Goal: Information Seeking & Learning: Learn about a topic

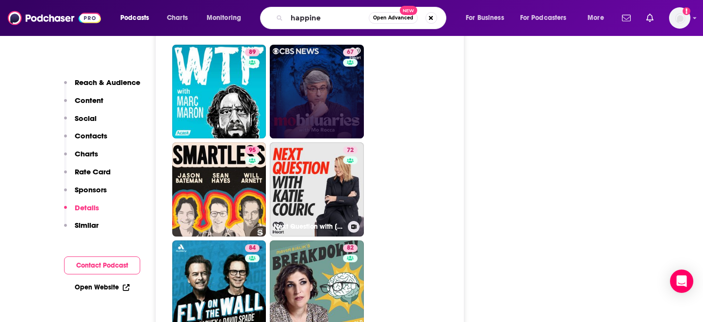
scroll to position [2540, 0]
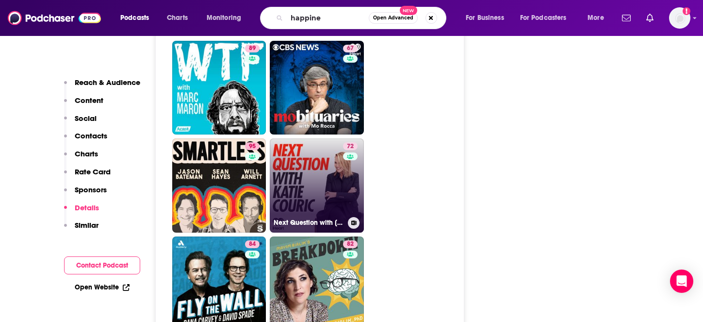
type input "happine"
click at [307, 138] on link "72 Next Question with Katie Couric" at bounding box center [317, 185] width 94 height 94
type input "https://www.podchaser.com/podcasts/next-question-with-katie-couri-131117"
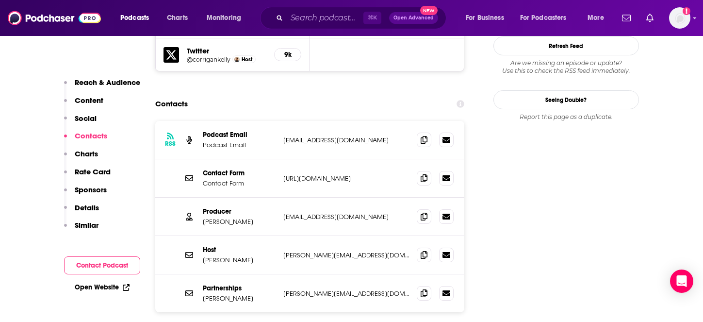
scroll to position [927, 0]
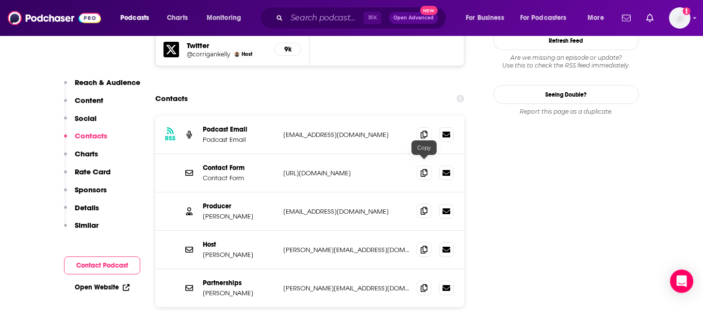
click at [422, 207] on icon at bounding box center [423, 211] width 7 height 8
click at [424, 127] on span at bounding box center [424, 134] width 15 height 15
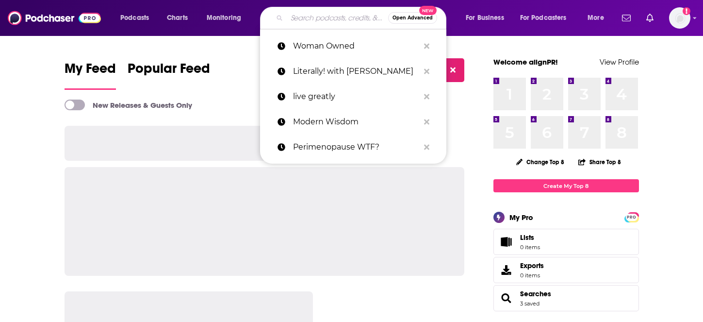
click at [307, 19] on input "Search podcasts, credits, & more..." at bounding box center [337, 18] width 101 height 16
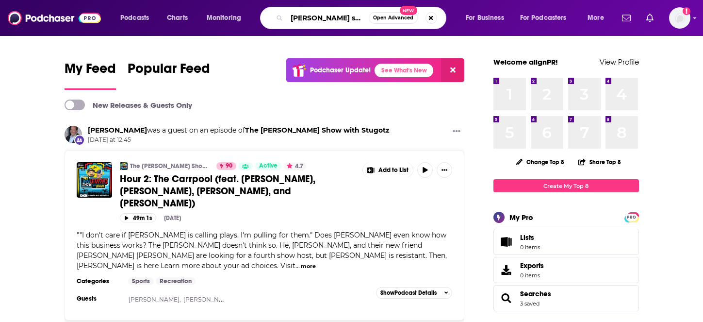
type input "[PERSON_NAME] show"
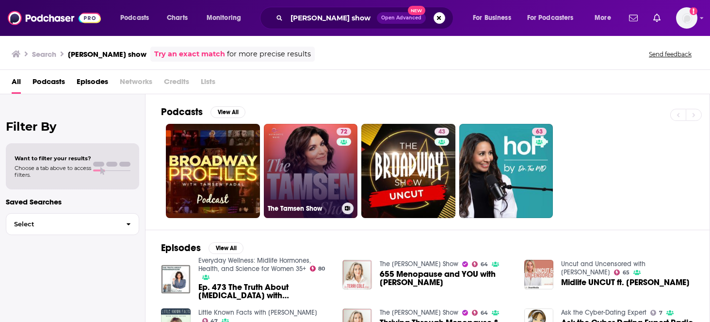
click at [301, 166] on link "72 The Tamsen Show" at bounding box center [311, 171] width 94 height 94
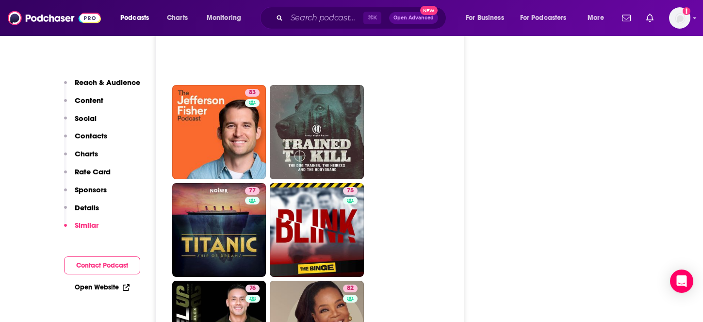
scroll to position [1952, 0]
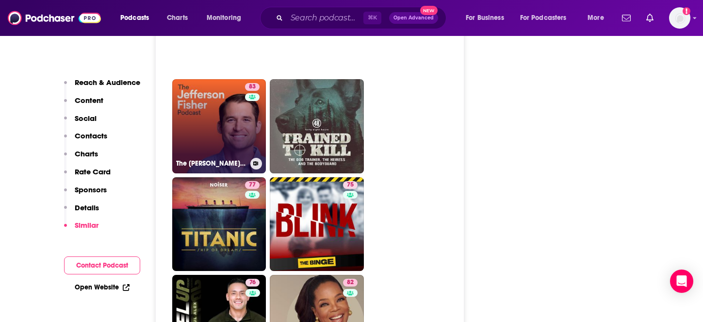
click at [232, 144] on link "83 The Jefferson Fisher Podcast" at bounding box center [219, 126] width 94 height 94
type input "https://www.podchaser.com/podcasts/the-jefferson-fisher-podcast-5778326"
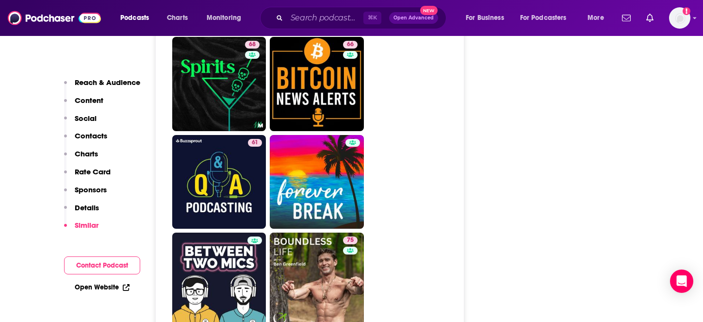
scroll to position [3885, 0]
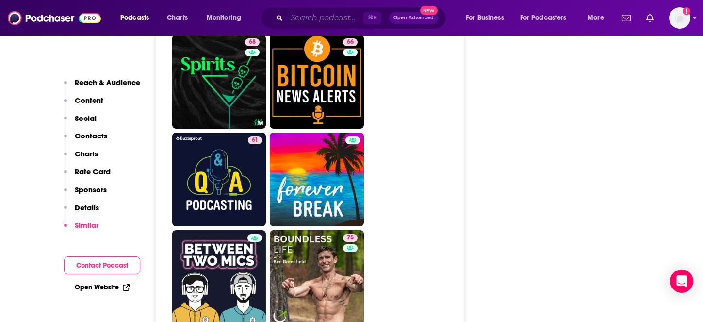
click at [308, 19] on input "Search podcasts, credits, & more..." at bounding box center [325, 18] width 77 height 16
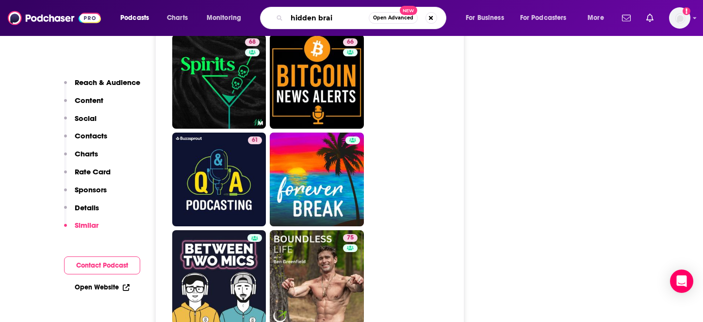
type input "hidden brain"
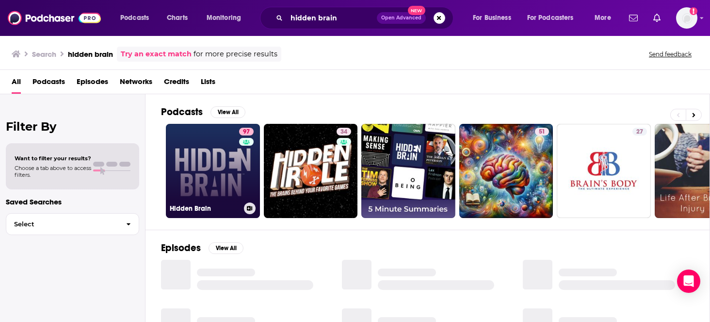
click at [229, 177] on link "97 Hidden Brain" at bounding box center [213, 171] width 94 height 94
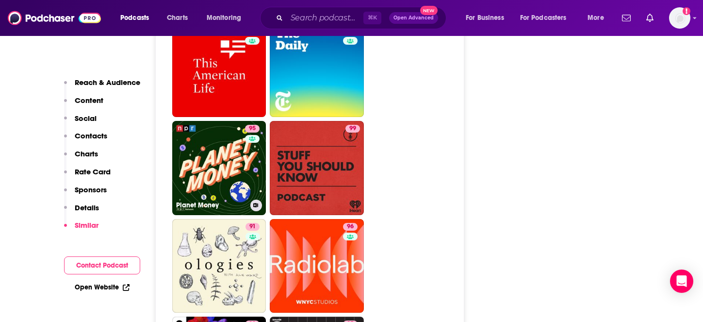
scroll to position [2333, 0]
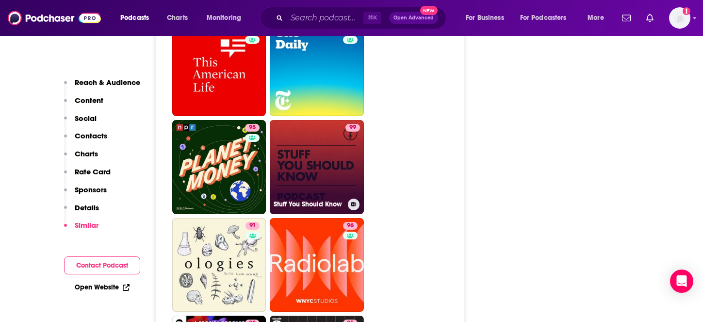
click at [317, 126] on link "99 Stuff You Should Know" at bounding box center [317, 167] width 94 height 94
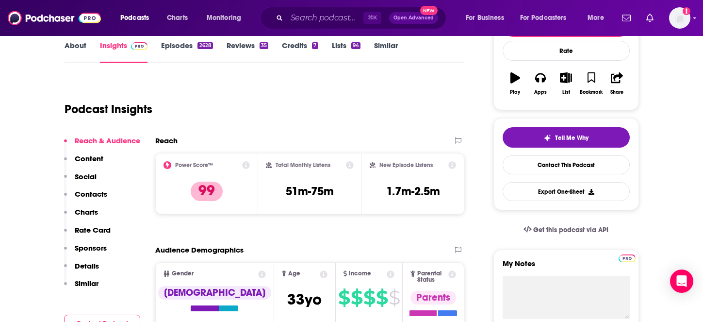
scroll to position [146, 0]
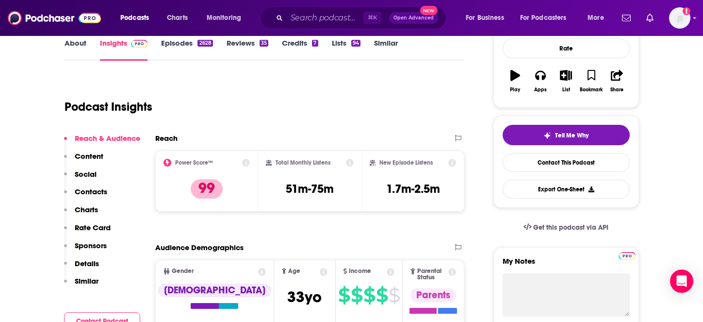
type input "https://www.podchaser.com/podcasts/hidden-brain-73209"
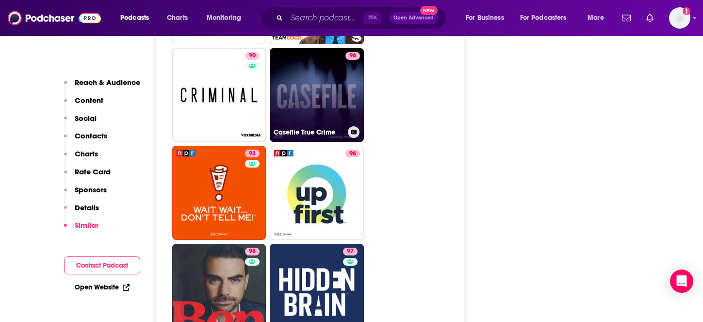
scroll to position [3229, 0]
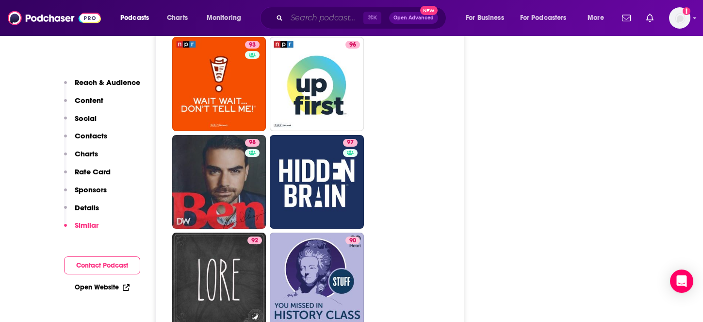
click at [298, 14] on input "Search podcasts, credits, & more..." at bounding box center [325, 18] width 77 height 16
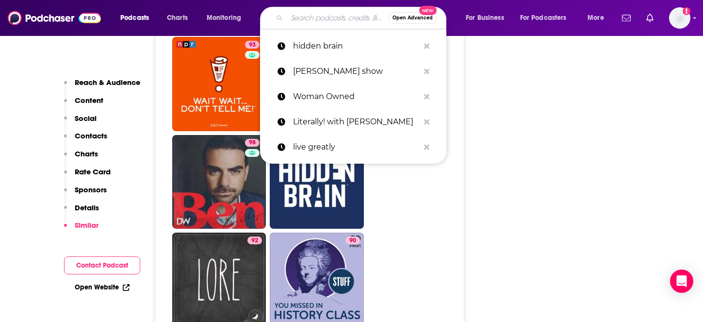
paste input "You Are Not So Smart"
type input "You Are Not So Smart"
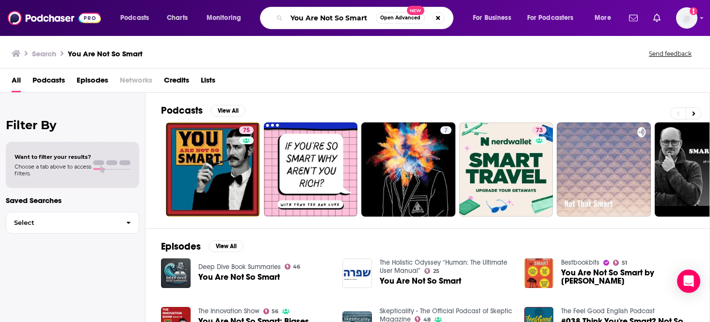
click at [316, 15] on input "You Are Not So Smart" at bounding box center [331, 18] width 89 height 16
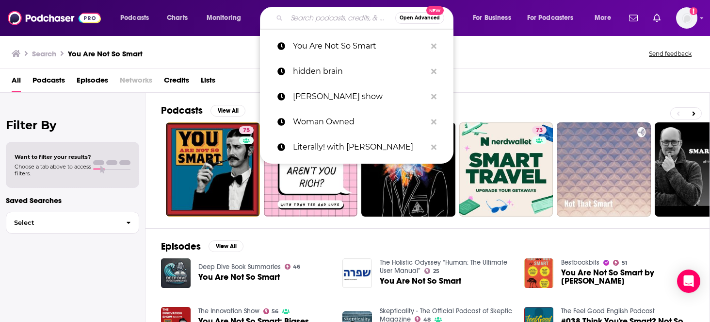
paste input "Re:Thinking with Adam Grant"
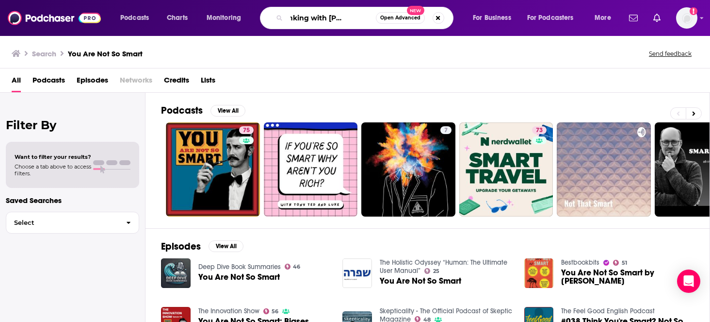
type input "Re:Thinking with Adam Grant"
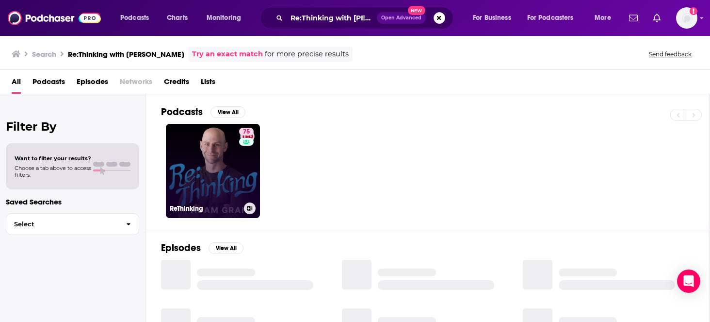
click at [218, 166] on link "75 ReThinking" at bounding box center [213, 171] width 94 height 94
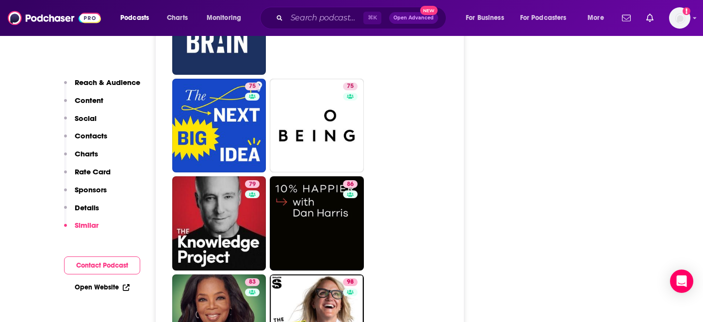
scroll to position [2265, 0]
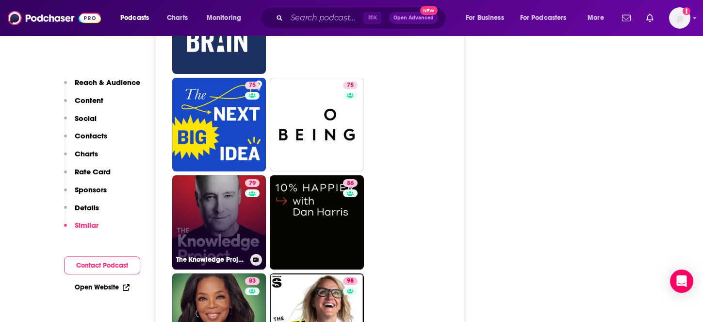
click at [231, 190] on link "79 The Knowledge Project with Shane Parrish" at bounding box center [219, 222] width 94 height 94
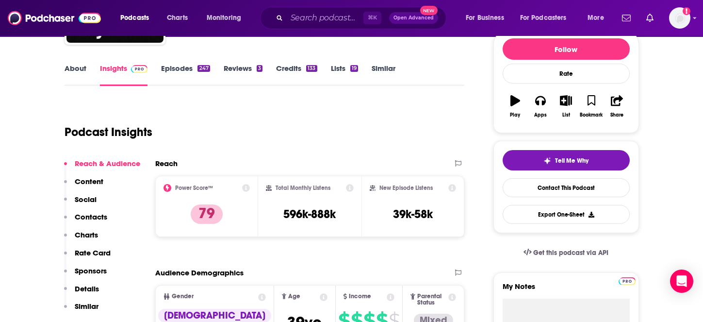
scroll to position [123, 0]
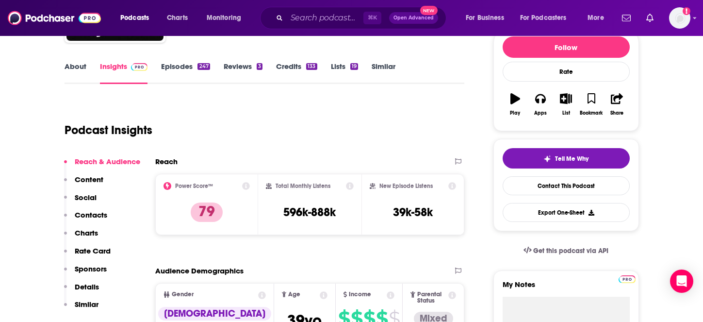
click at [99, 215] on p "Contacts" at bounding box center [91, 214] width 32 height 9
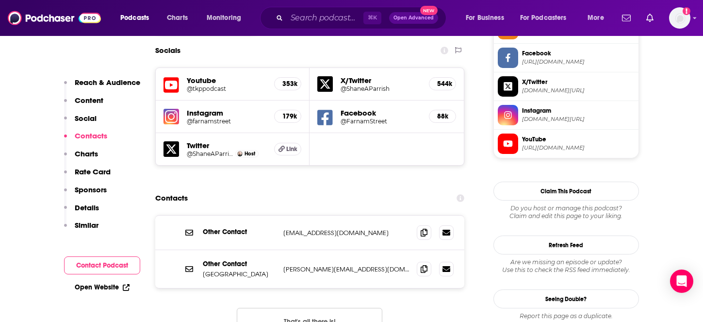
scroll to position [843, 0]
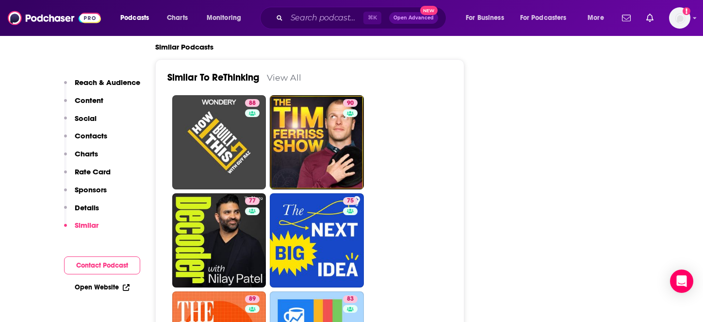
scroll to position [2280, 0]
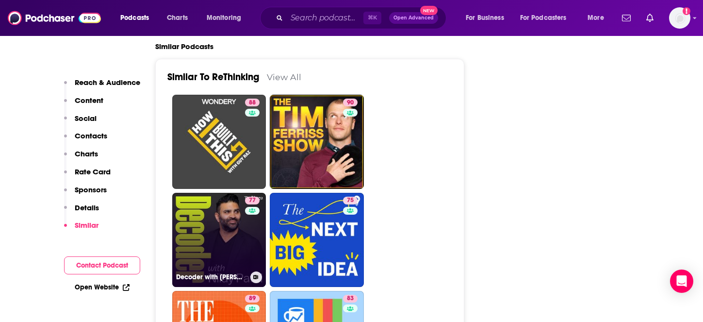
click at [234, 207] on link "77 Decoder with Nilay Patel" at bounding box center [219, 240] width 94 height 94
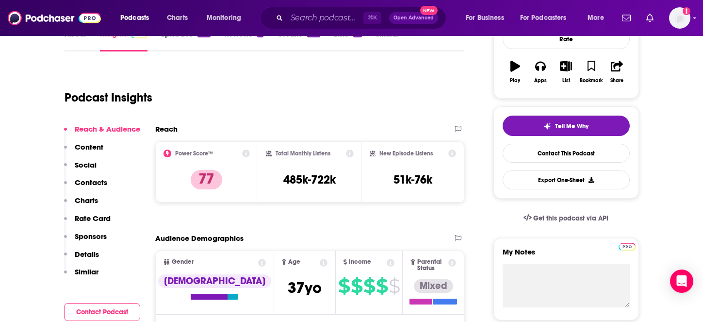
scroll to position [168, 0]
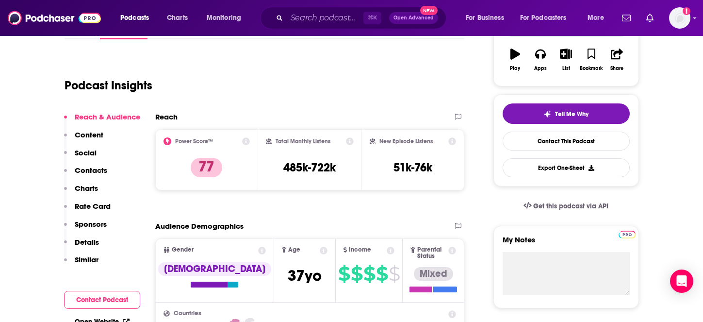
click at [94, 171] on p "Contacts" at bounding box center [91, 169] width 32 height 9
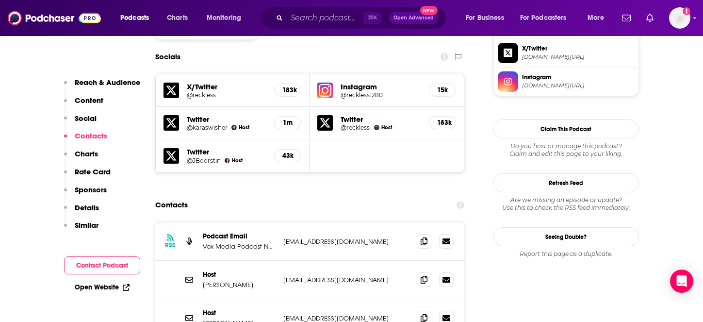
scroll to position [845, 0]
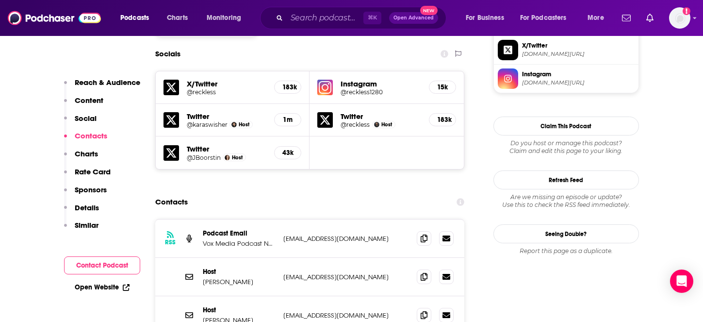
type input "https://www.podchaser.com/podcasts/rethinking-1661668"
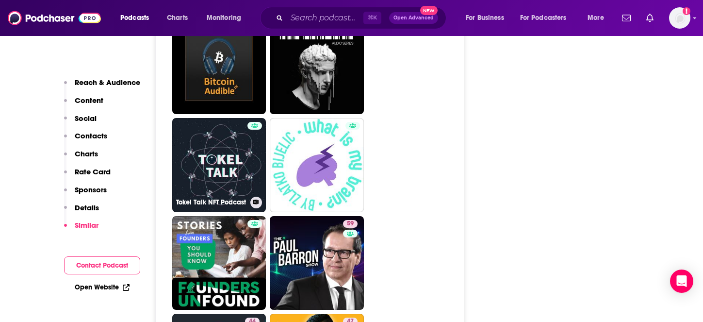
scroll to position [4732, 0]
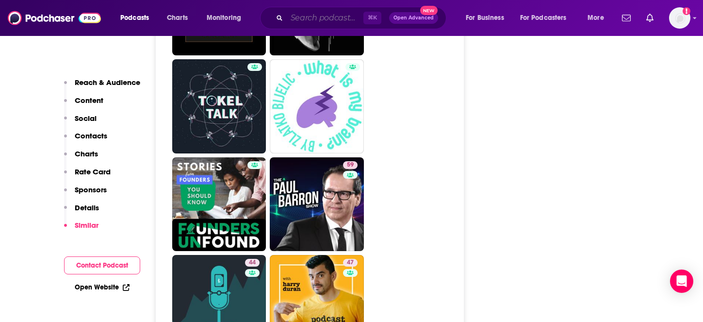
click at [302, 16] on input "Search podcasts, credits, & more..." at bounding box center [325, 18] width 77 height 16
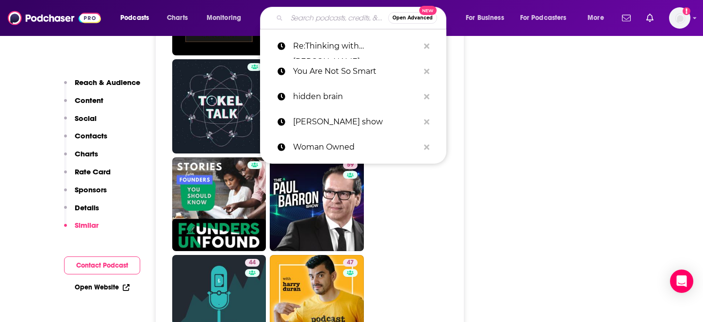
type input "m"
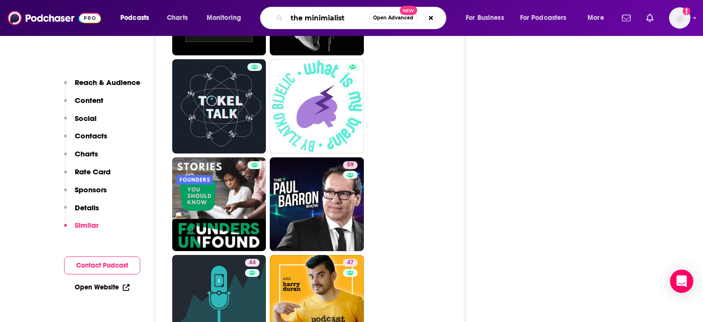
type input "the minimialists"
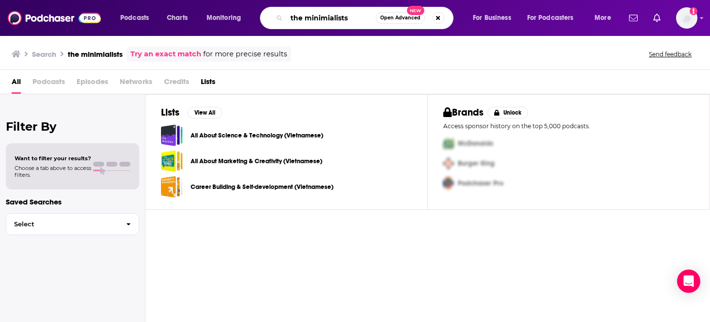
drag, startPoint x: 351, startPoint y: 14, endPoint x: 321, endPoint y: 14, distance: 29.6
click at [321, 14] on input "the minimialists" at bounding box center [331, 18] width 89 height 16
type input "the minimalists"
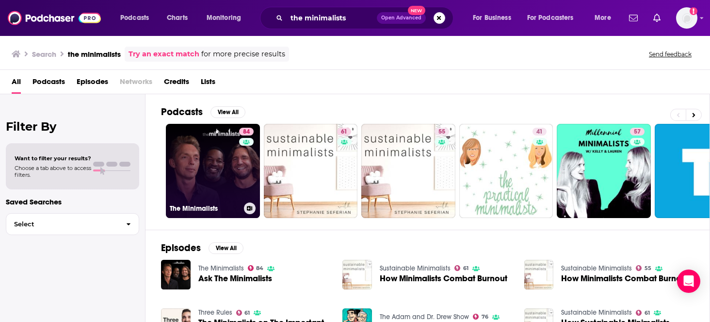
click at [228, 170] on link "84 The Minimalists" at bounding box center [213, 171] width 94 height 94
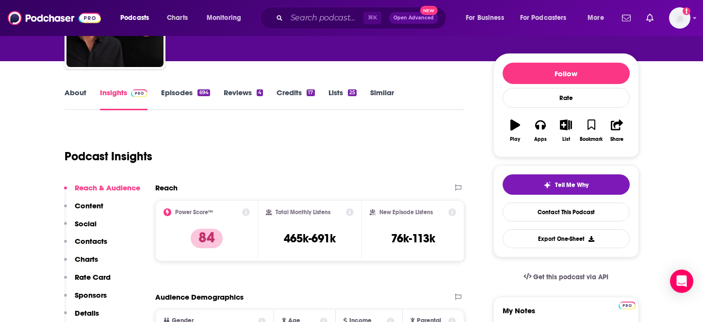
scroll to position [113, 0]
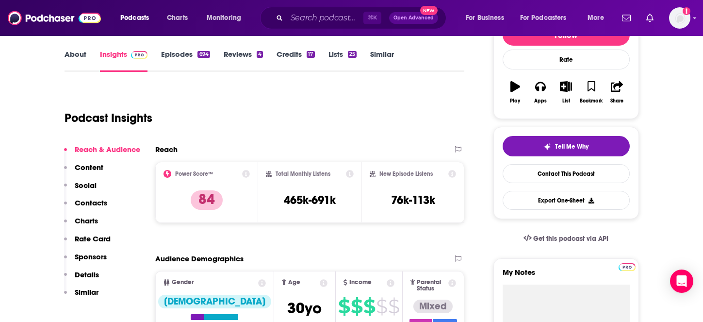
click at [98, 202] on p "Contacts" at bounding box center [91, 202] width 32 height 9
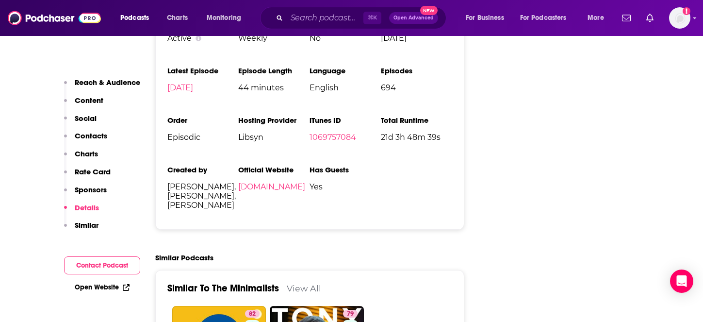
click at [92, 225] on p "Similar" at bounding box center [87, 224] width 24 height 9
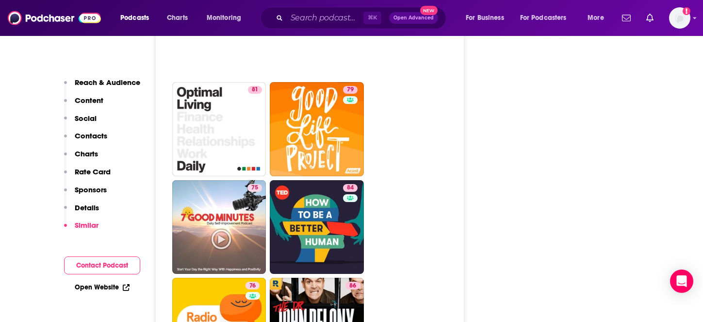
scroll to position [2617, 0]
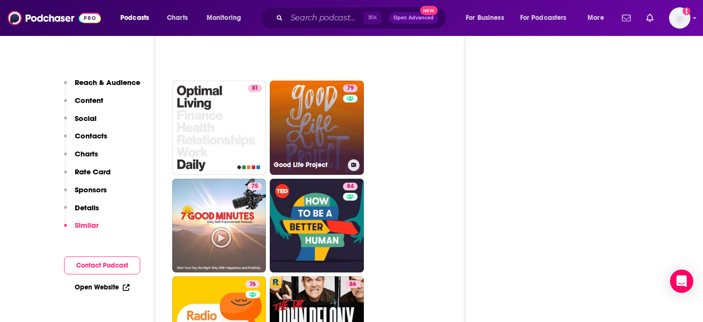
click at [315, 114] on link "79 Good Life Project" at bounding box center [317, 128] width 94 height 94
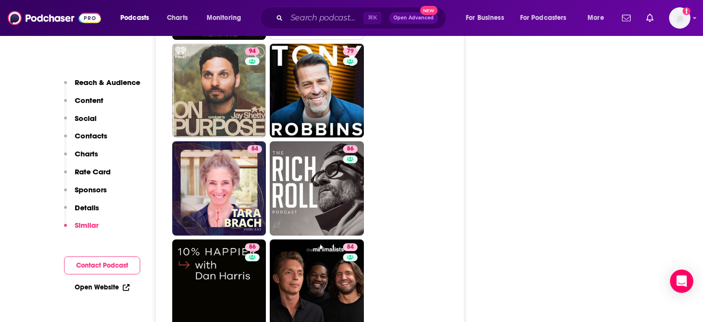
scroll to position [2741, 0]
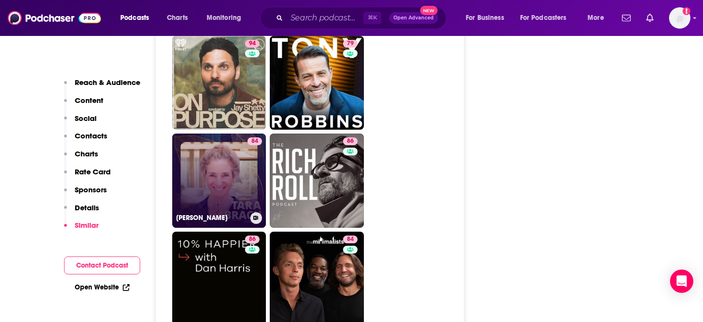
click at [247, 179] on div "84" at bounding box center [254, 174] width 15 height 75
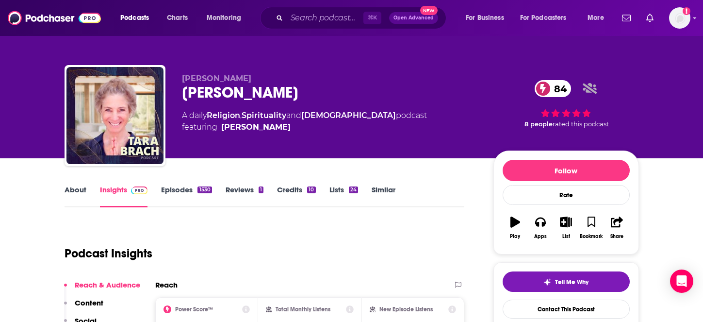
scroll to position [30, 0]
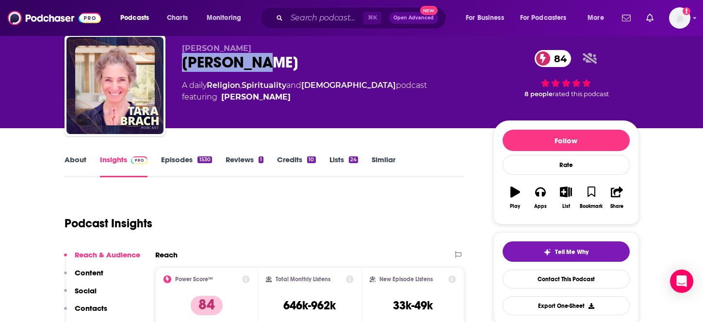
drag, startPoint x: 260, startPoint y: 67, endPoint x: 178, endPoint y: 68, distance: 82.5
click at [178, 68] on div "Tara Brach Tara Brach 84 A daily Religion , Spirituality and Buddhism podcast f…" at bounding box center [352, 87] width 574 height 105
copy h2 "Tara Brach"
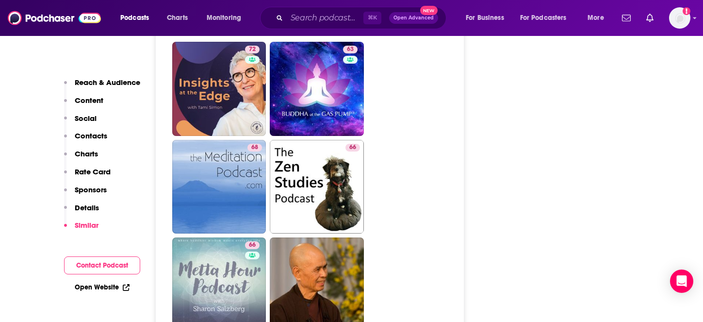
scroll to position [3322, 0]
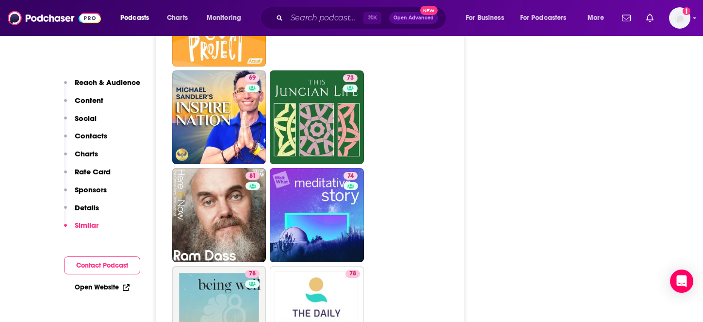
scroll to position [2726, 0]
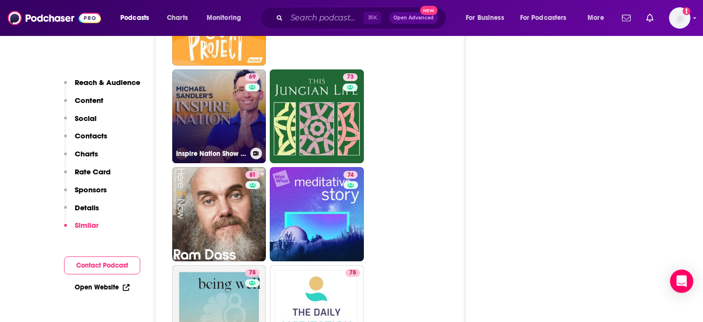
click at [232, 107] on link "69 Inspire Nation Show with Michael Sandler" at bounding box center [219, 116] width 94 height 94
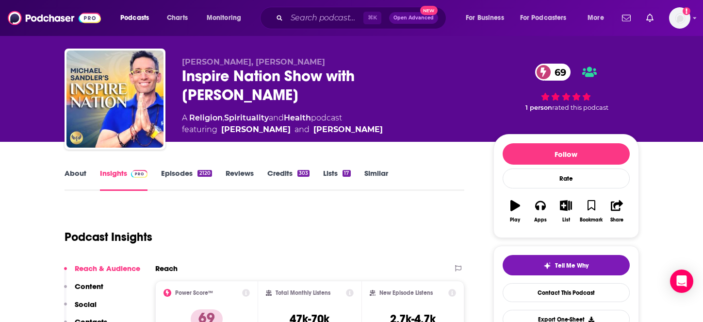
scroll to position [14, 0]
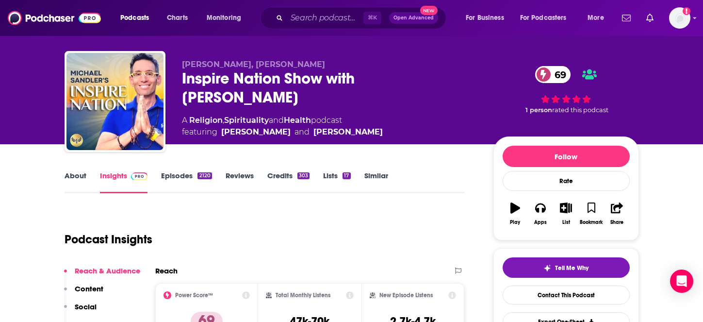
type input "https://www.podchaser.com/podcasts/the-minimalists-208350"
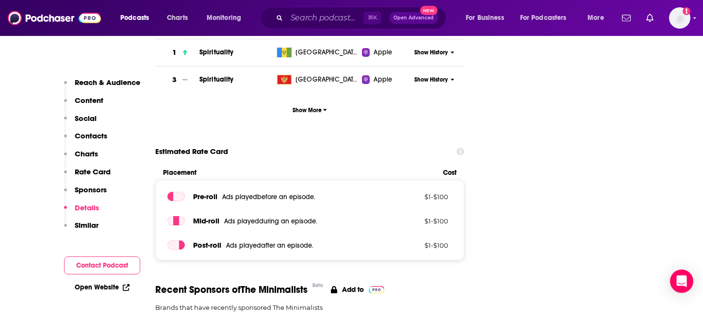
scroll to position [950, 0]
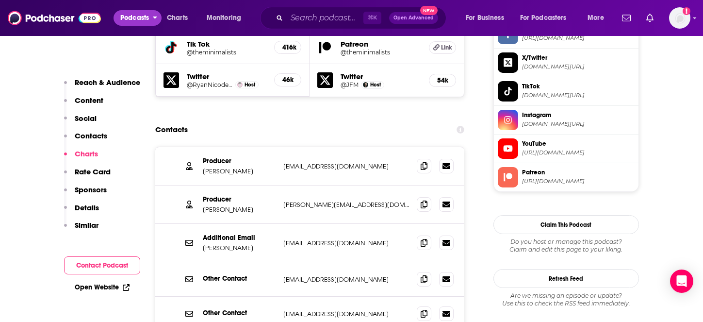
click at [137, 17] on span "Podcasts" at bounding box center [134, 18] width 29 height 14
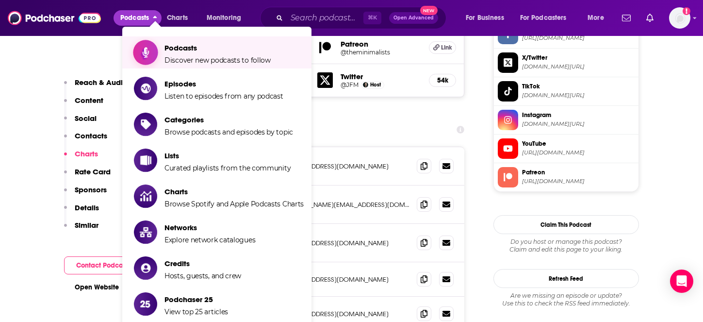
click at [179, 46] on span "Podcasts" at bounding box center [217, 47] width 106 height 9
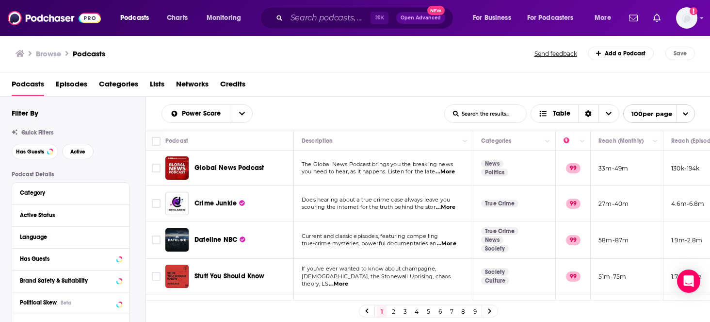
click at [124, 84] on span "Categories" at bounding box center [118, 86] width 39 height 20
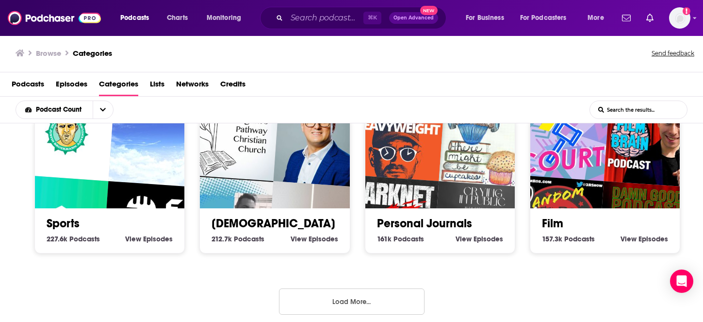
scroll to position [472, 0]
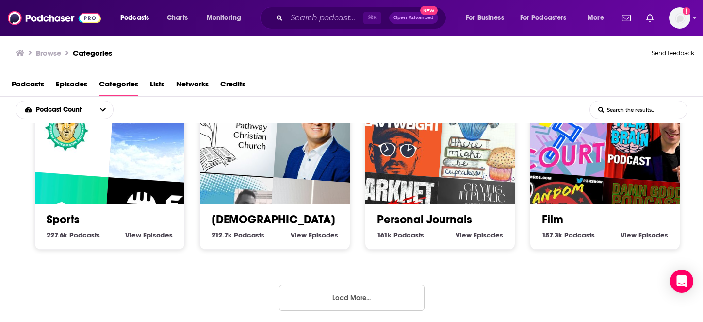
click at [348, 296] on button "Load More..." at bounding box center [351, 297] width 145 height 26
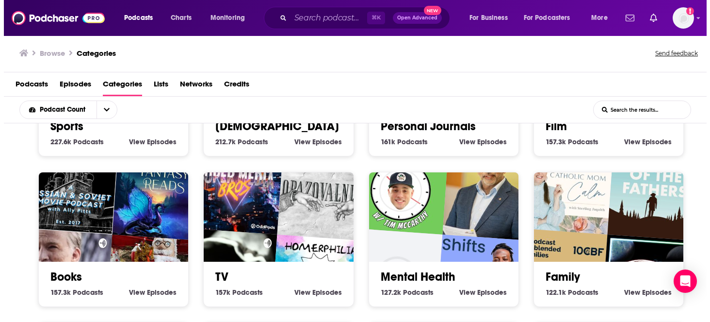
scroll to position [575, 0]
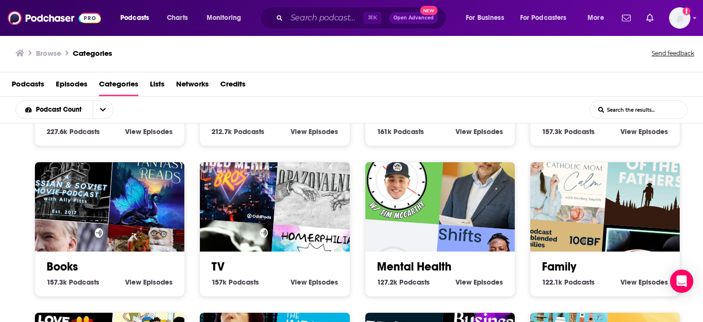
click at [407, 229] on img "Together Let Us Pray - Prayer Podcast" at bounding box center [391, 266] width 96 height 96
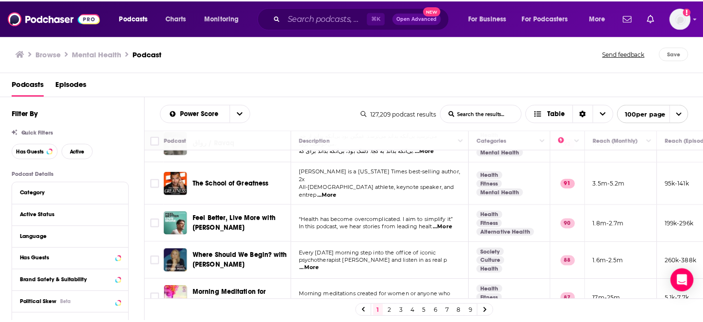
scroll to position [108, 0]
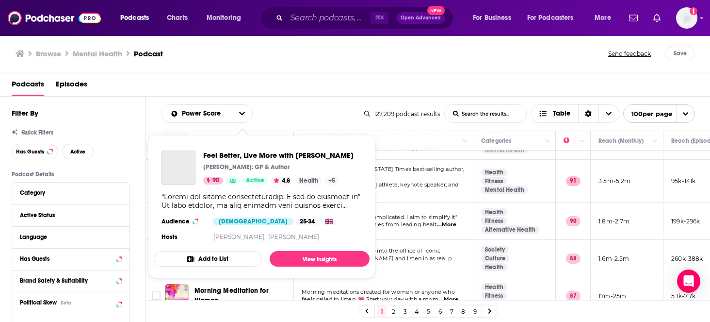
click at [247, 207] on div "Show Podcast Details" at bounding box center [261, 200] width 200 height 17
click at [248, 151] on span "Feel Better, Live More with [PERSON_NAME]" at bounding box center [278, 154] width 150 height 9
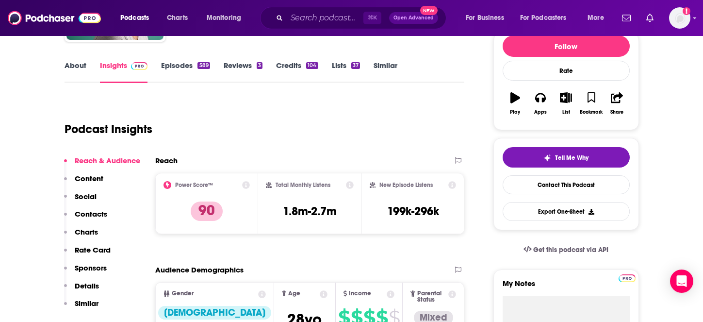
click at [89, 208] on button "Social" at bounding box center [80, 201] width 32 height 18
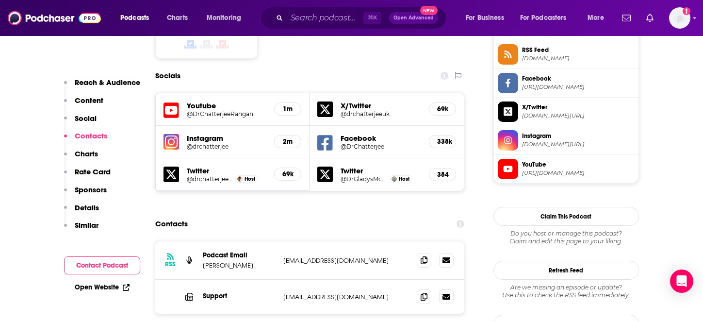
scroll to position [813, 0]
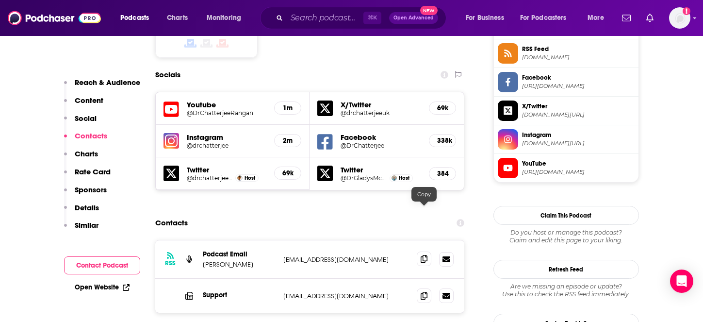
click at [426, 255] on icon at bounding box center [423, 259] width 7 height 8
click at [373, 255] on p "info+beee88f6-2309-4034-aed1-949dc57f9779@mg.pippa.io" at bounding box center [346, 259] width 126 height 8
click at [363, 255] on p "info+beee88f6-2309-4034-aed1-949dc57f9779@mg.pippa.io" at bounding box center [346, 259] width 126 height 8
click at [424, 291] on icon at bounding box center [423, 295] width 7 height 8
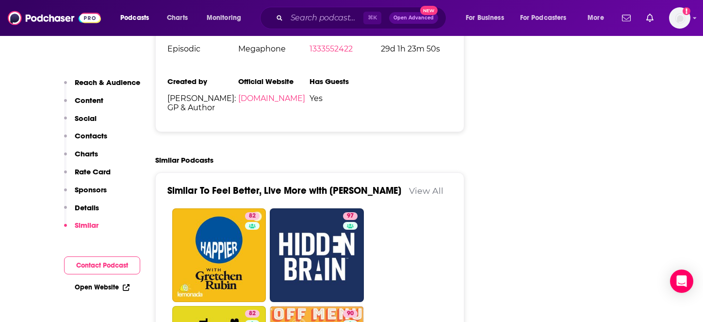
scroll to position [2044, 0]
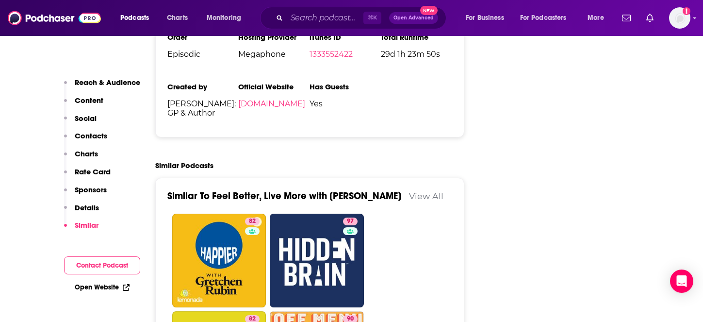
click at [409, 191] on link "View All" at bounding box center [426, 196] width 34 height 10
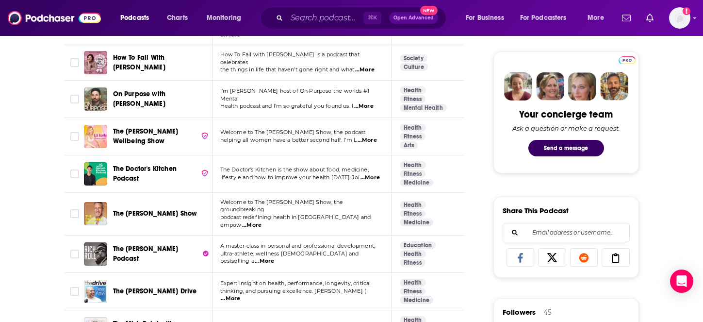
scroll to position [449, 0]
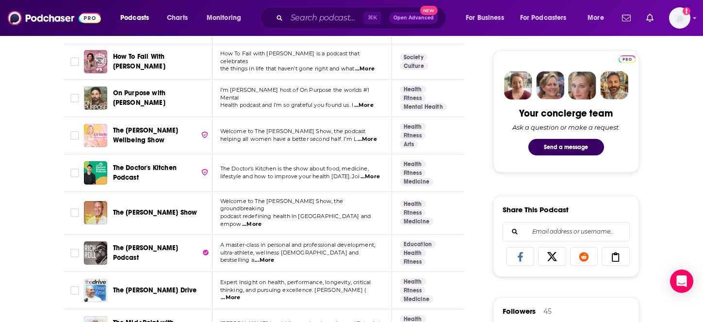
click at [101, 143] on img "The Liz Earle Wellbeing Show" at bounding box center [95, 135] width 23 height 23
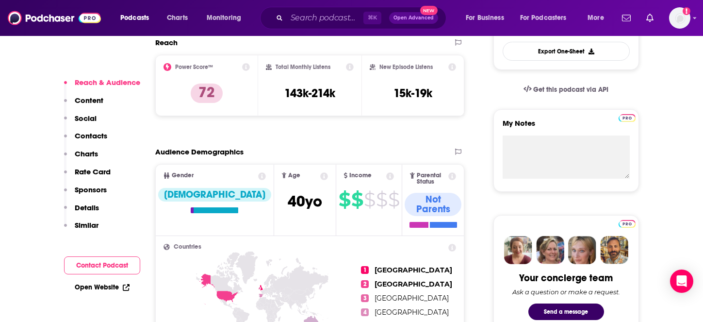
scroll to position [285, 0]
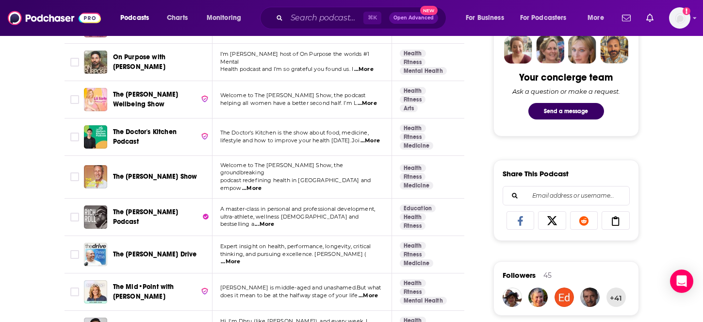
scroll to position [496, 0]
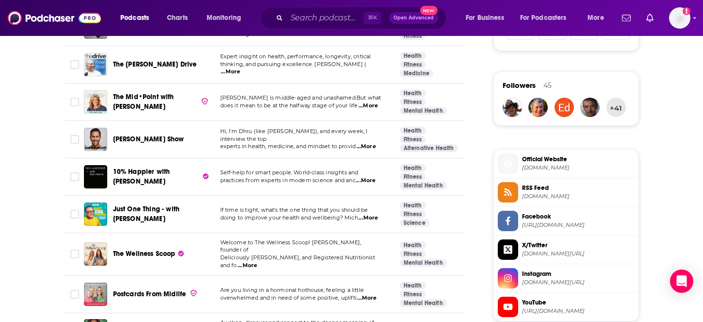
scroll to position [675, 0]
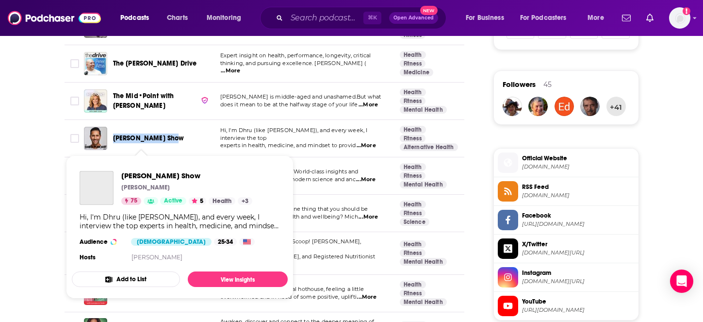
drag, startPoint x: 171, startPoint y: 141, endPoint x: 111, endPoint y: 140, distance: 59.7
click at [111, 140] on div "[PERSON_NAME] Show" at bounding box center [149, 138] width 130 height 23
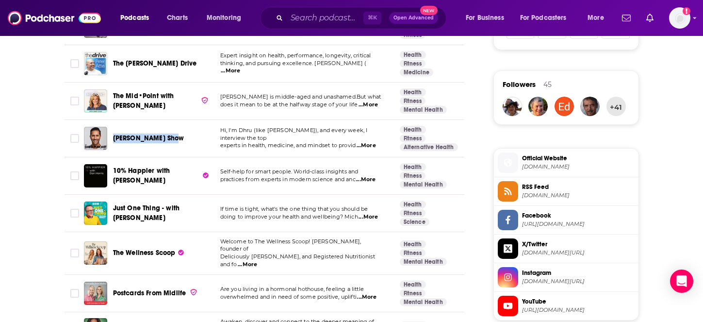
copy span "[PERSON_NAME] Show"
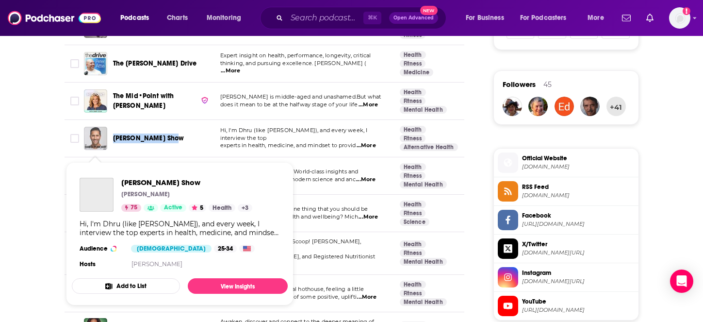
click at [98, 142] on img "Dhru Purohit Show" at bounding box center [95, 138] width 23 height 23
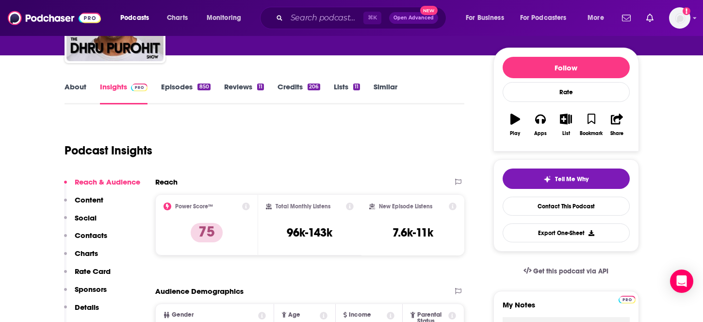
click at [96, 236] on p "Contacts" at bounding box center [91, 234] width 32 height 9
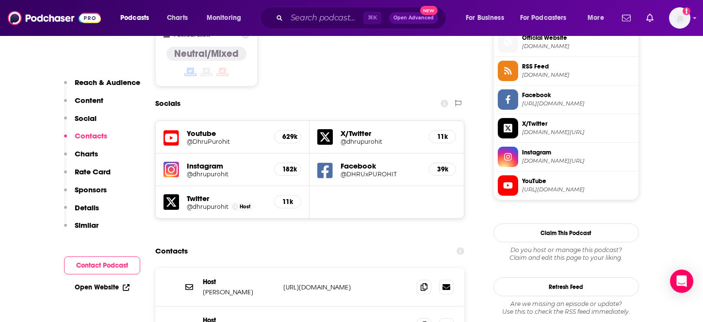
scroll to position [855, 0]
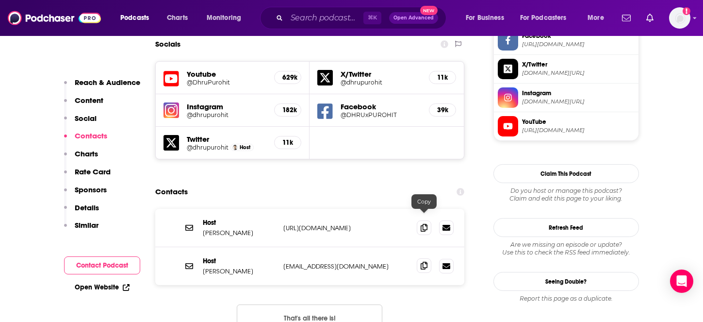
click at [426, 261] on icon at bounding box center [423, 265] width 7 height 8
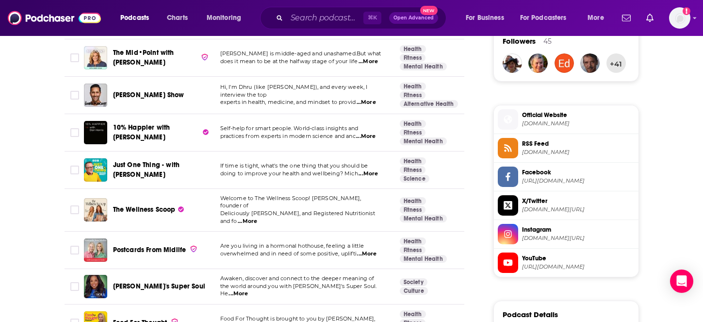
scroll to position [720, 0]
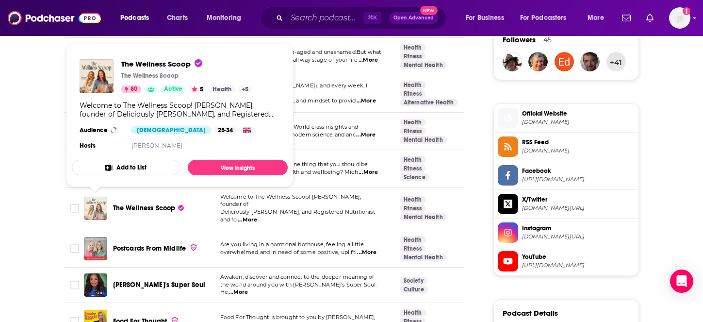
click at [96, 207] on img "The Wellness Scoop" at bounding box center [95, 207] width 23 height 23
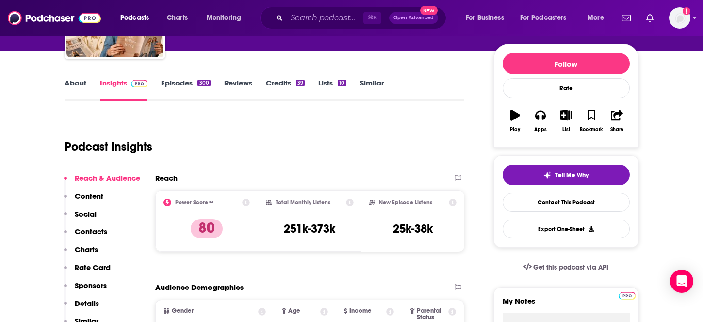
scroll to position [352, 0]
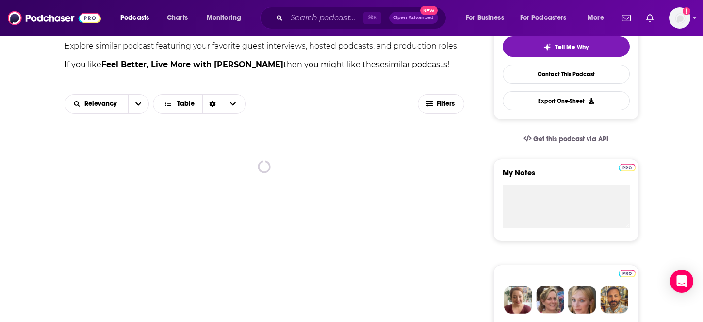
scroll to position [244, 0]
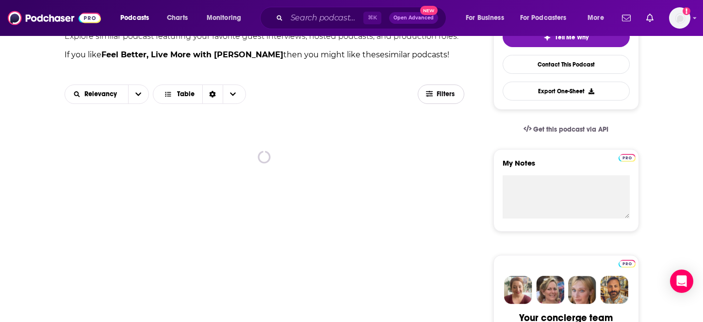
click at [430, 97] on icon "button" at bounding box center [429, 94] width 7 height 6
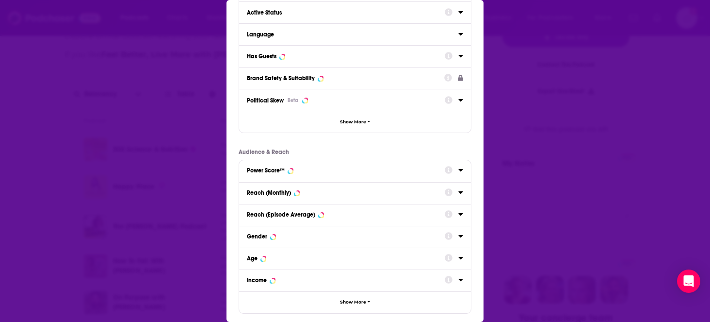
scroll to position [64, 0]
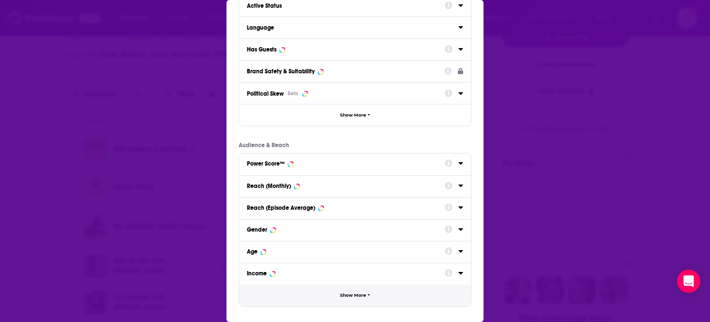
click at [355, 295] on span "Show More" at bounding box center [353, 294] width 26 height 5
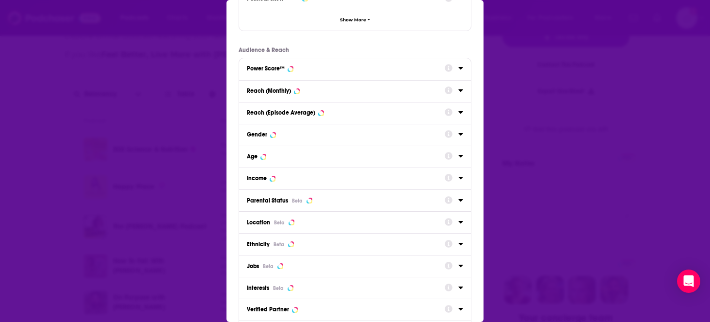
scroll to position [160, 0]
click at [376, 226] on button "Location Beta" at bounding box center [346, 220] width 198 height 13
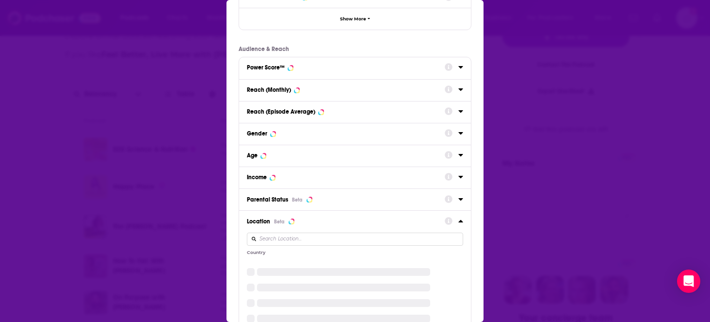
click at [289, 239] on input "Dialog" at bounding box center [355, 238] width 216 height 13
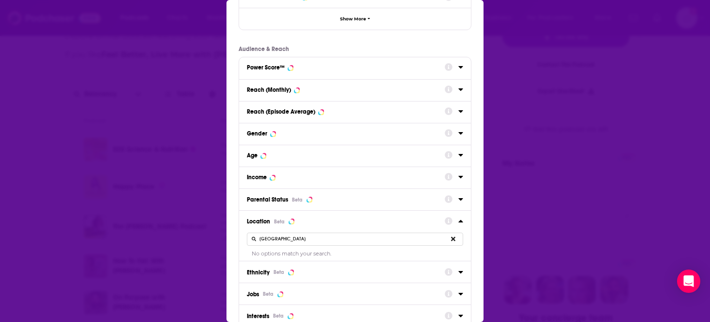
type input "[GEOGRAPHIC_DATA]"
click at [277, 254] on div "No options match your search." at bounding box center [355, 253] width 216 height 7
drag, startPoint x: 292, startPoint y: 241, endPoint x: 243, endPoint y: 237, distance: 49.1
click at [243, 237] on div "Location Beta [GEOGRAPHIC_DATA] No options match your search." at bounding box center [355, 235] width 232 height 50
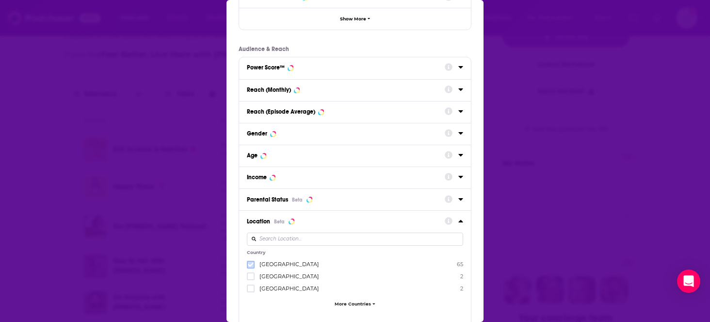
click at [249, 261] on icon "Dialog" at bounding box center [251, 264] width 6 height 6
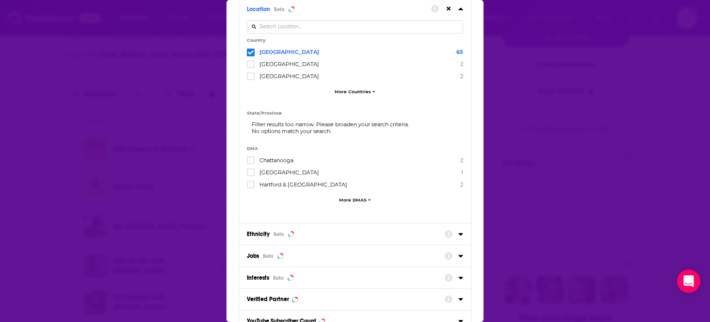
scroll to position [459, 0]
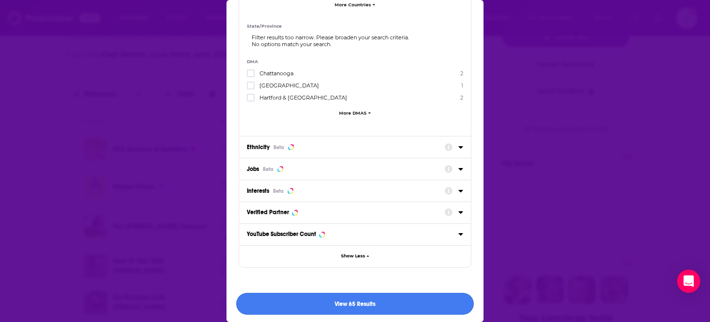
click at [355, 299] on button "View 65 Results" at bounding box center [355, 303] width 238 height 22
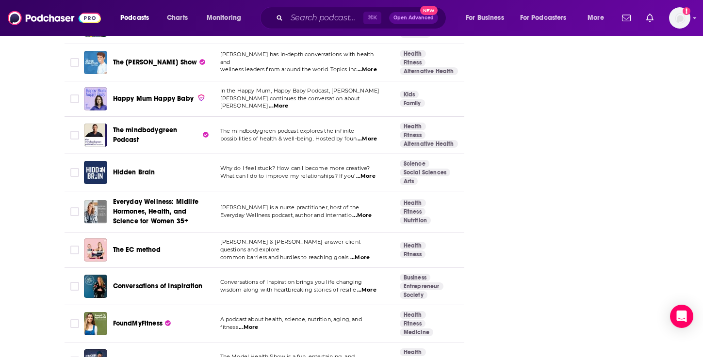
scroll to position [1388, 0]
